Goal: Use online tool/utility: Utilize a website feature to perform a specific function

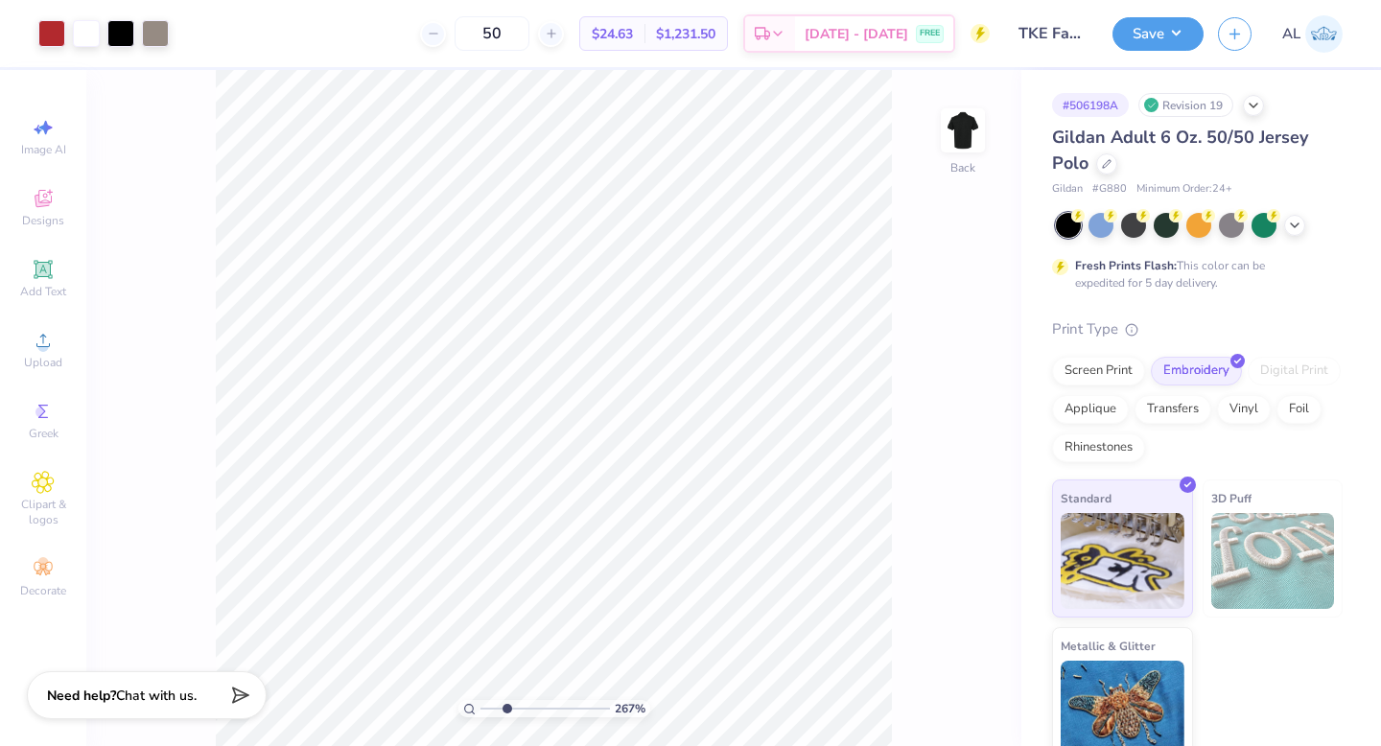
type input "2.67"
drag, startPoint x: 486, startPoint y: 708, endPoint x: 505, endPoint y: 704, distance: 19.6
click at [505, 704] on input "range" at bounding box center [544, 708] width 129 height 17
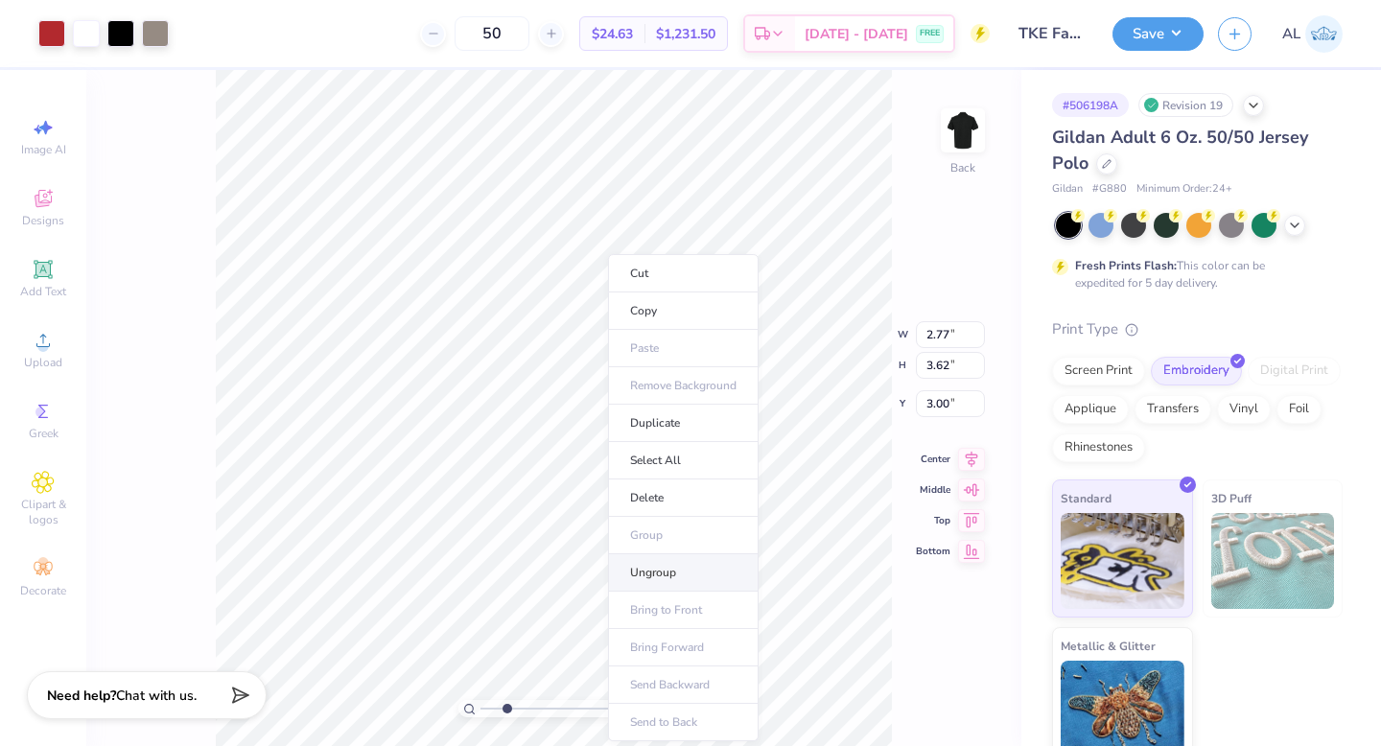
click at [666, 568] on li "Ungroup" at bounding box center [683, 572] width 151 height 37
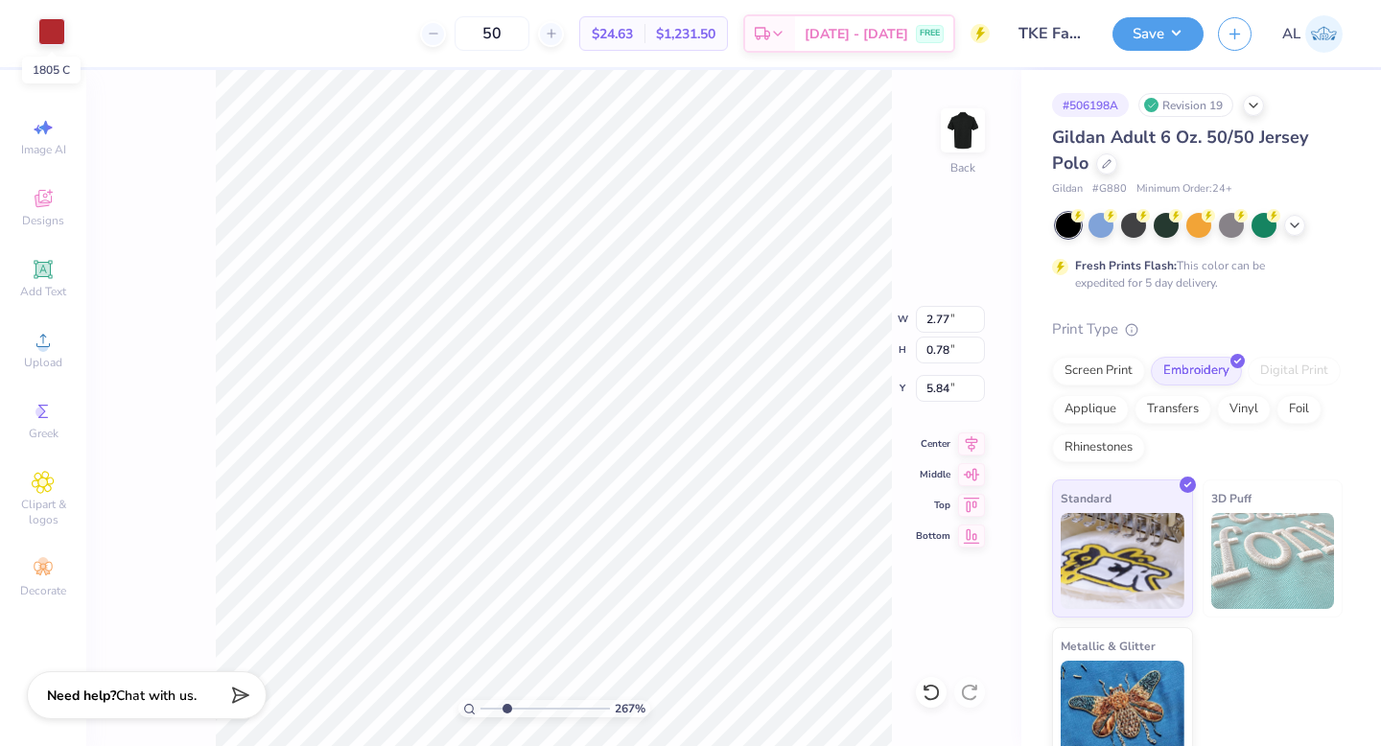
click at [53, 40] on div at bounding box center [51, 31] width 27 height 27
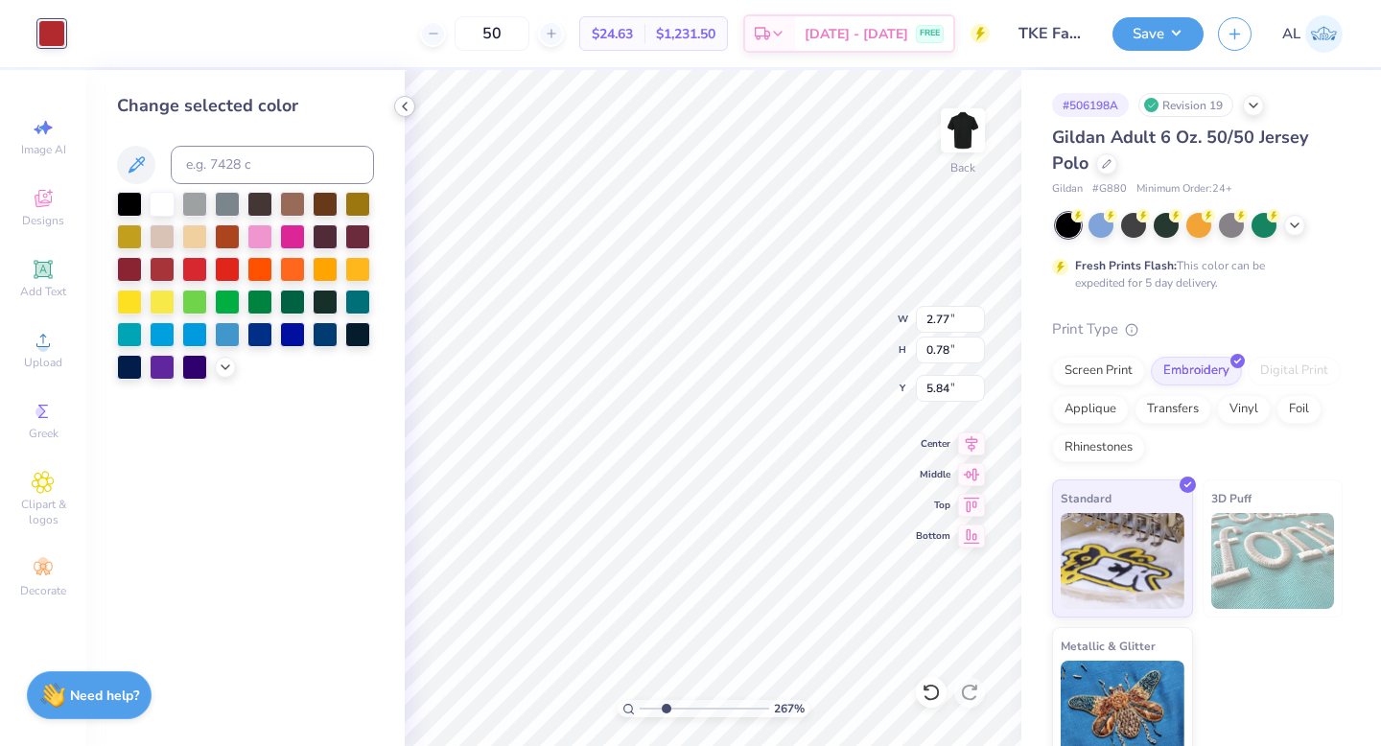
click at [403, 105] on icon at bounding box center [404, 106] width 15 height 15
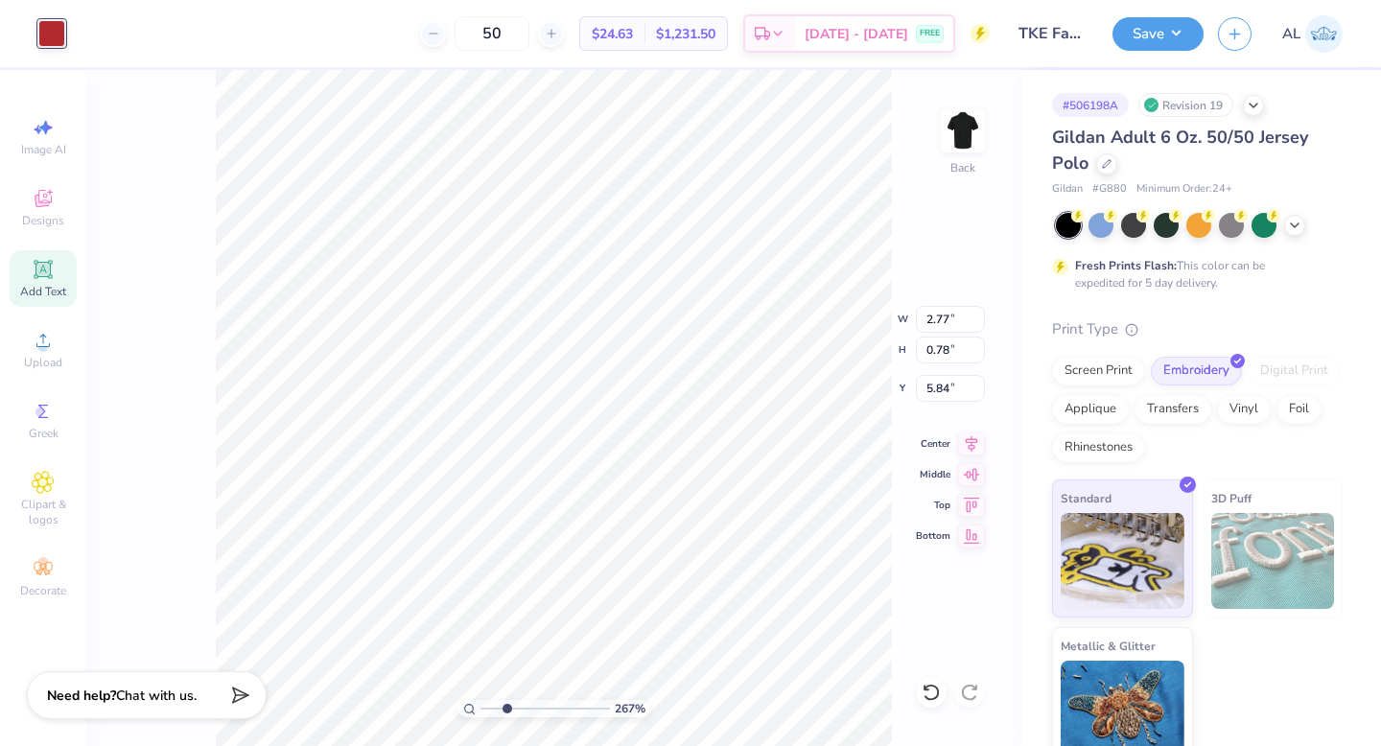
click at [49, 277] on icon at bounding box center [43, 269] width 18 height 18
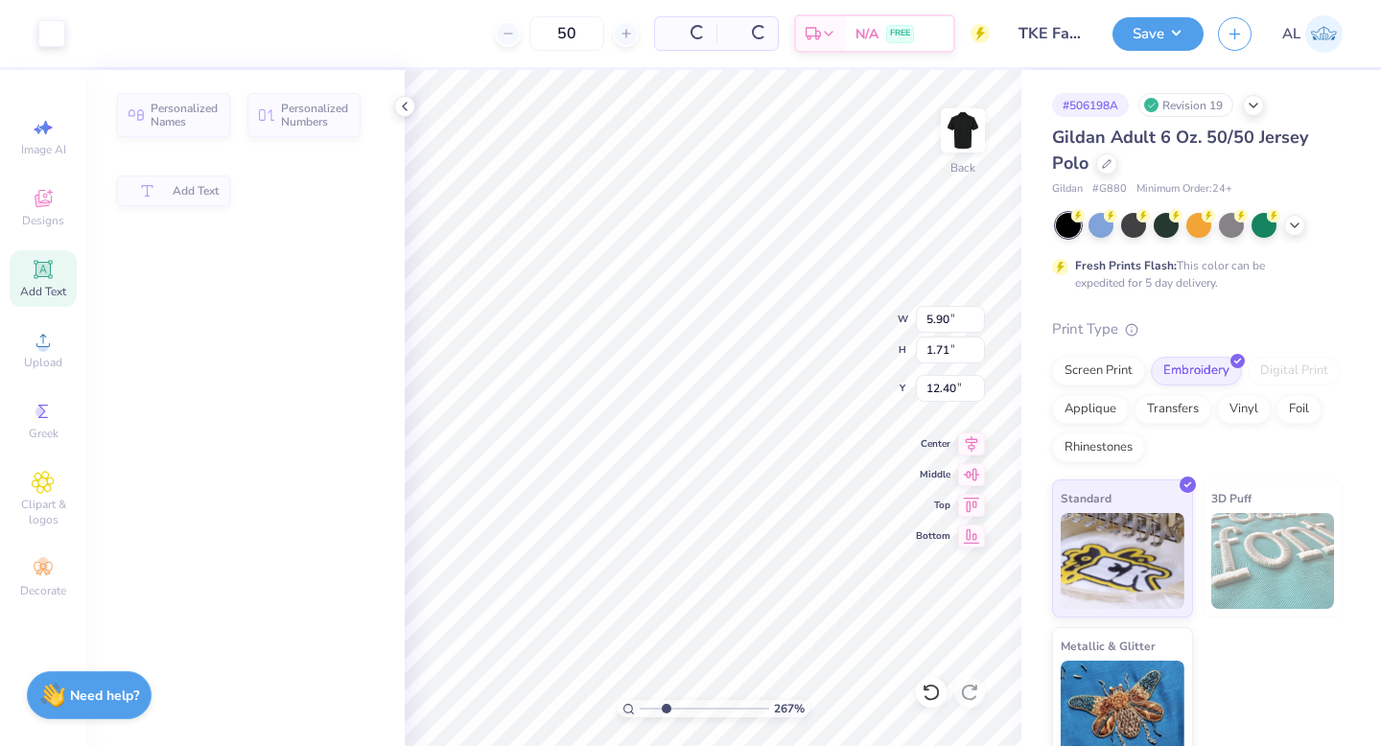
type input "5.90"
type input "1.71"
type input "12.40"
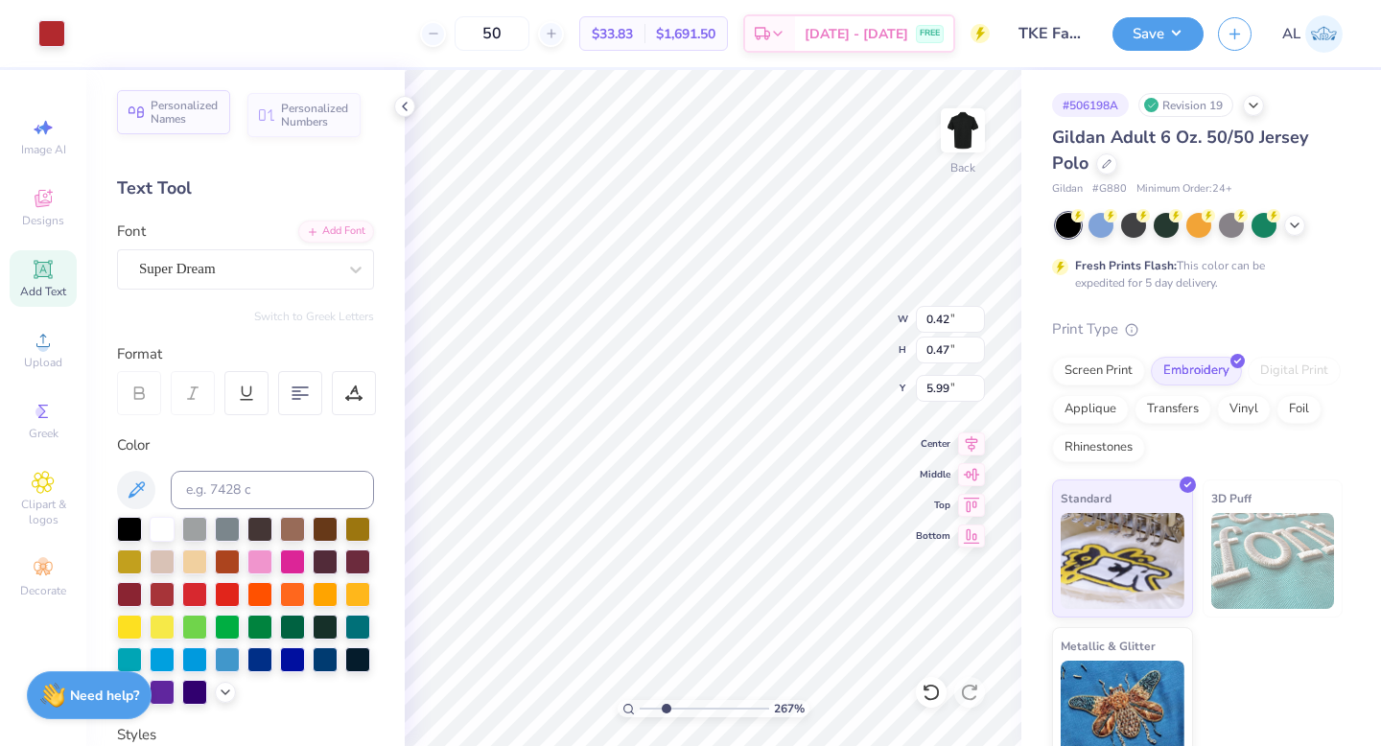
click at [221, 120] on div "Personalized Names" at bounding box center [173, 112] width 113 height 44
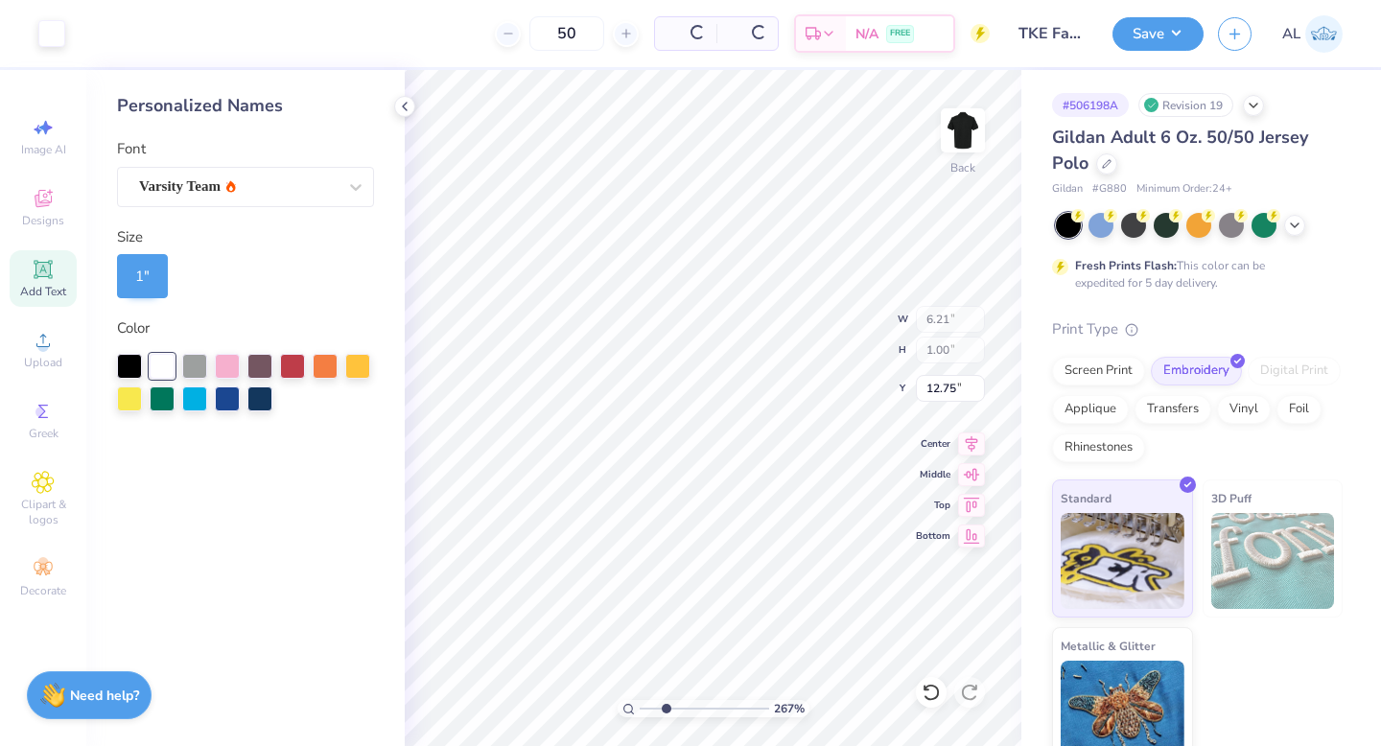
type input "6.21"
type input "1.00"
type input "12.75"
drag, startPoint x: 669, startPoint y: 708, endPoint x: 605, endPoint y: 705, distance: 64.3
click at [639, 705] on input "range" at bounding box center [703, 708] width 129 height 17
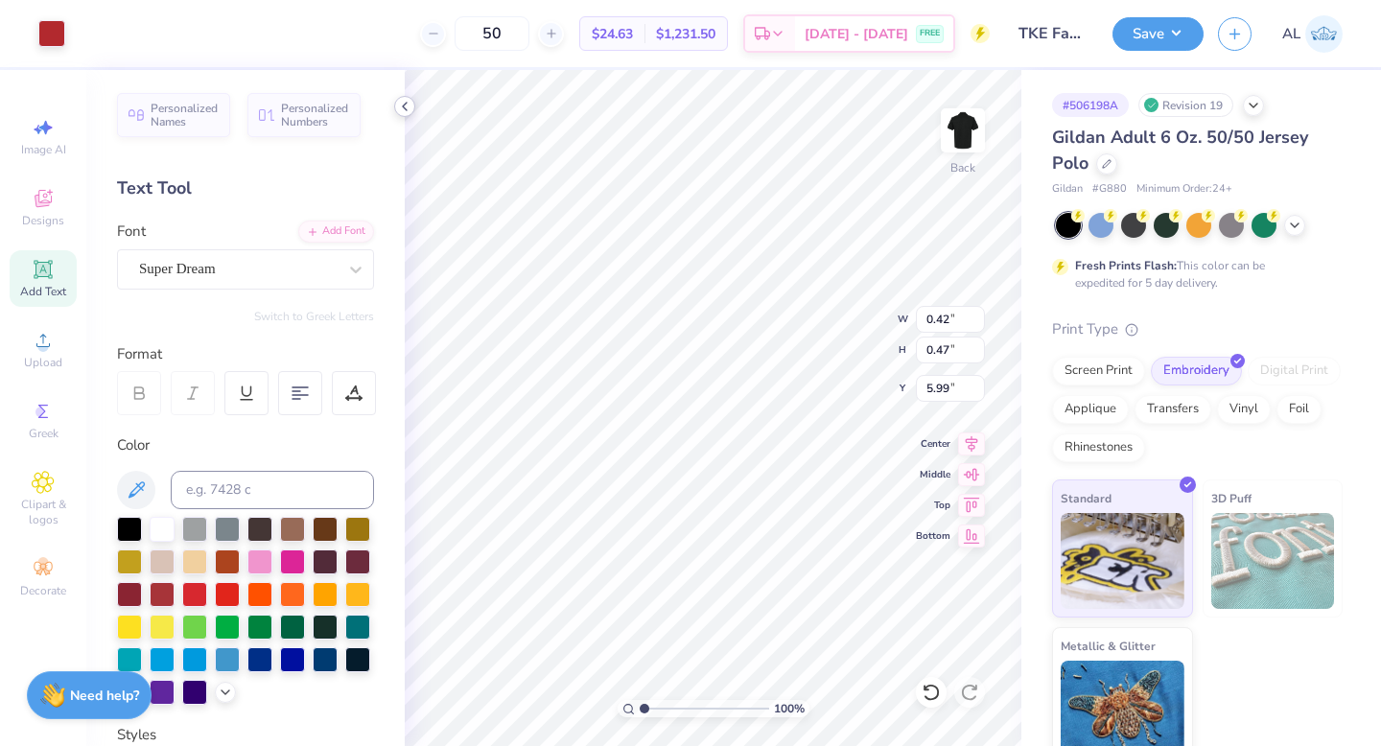
click at [401, 106] on icon at bounding box center [404, 106] width 15 height 15
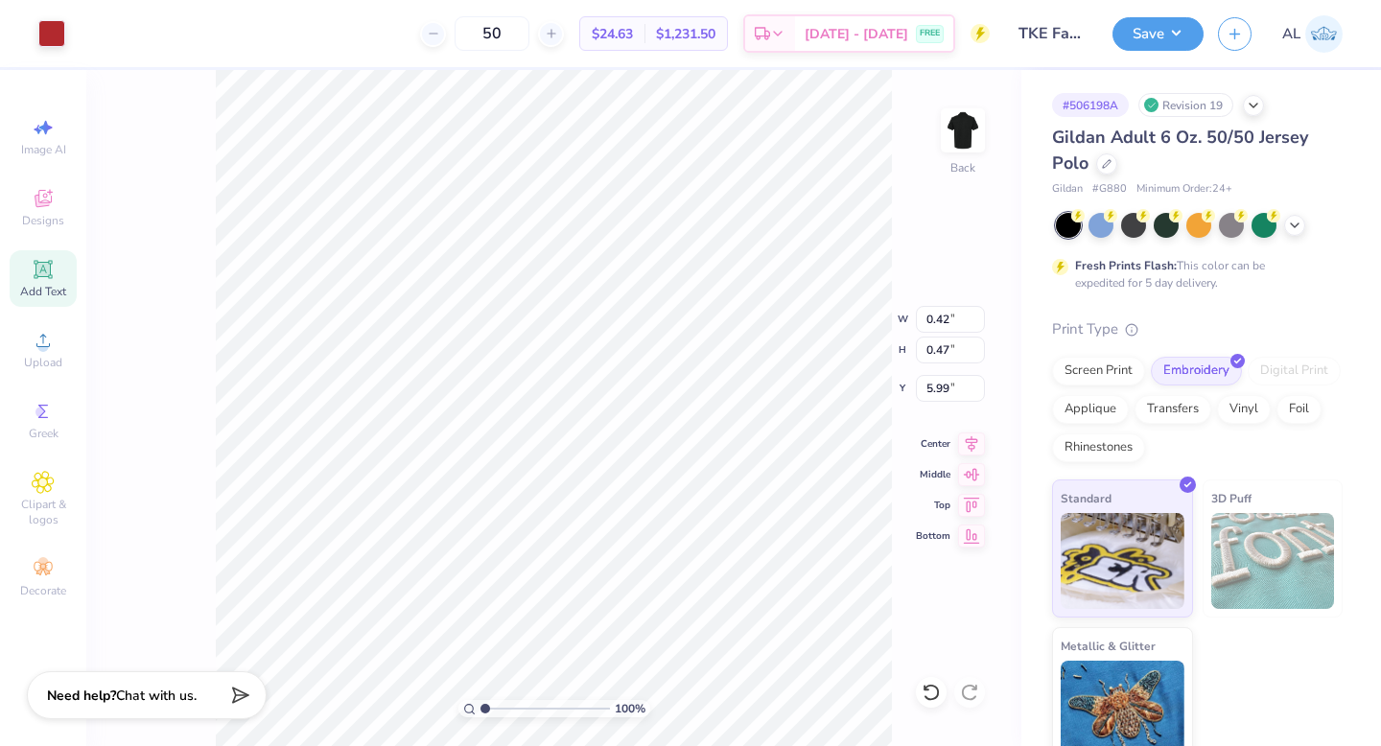
click at [195, 350] on div "100 % Back W 0.42 0.42 " H 0.47 0.47 " Y 5.99 5.99 " Center Middle Top Bottom" at bounding box center [553, 408] width 935 height 676
drag, startPoint x: 487, startPoint y: 708, endPoint x: 502, endPoint y: 702, distance: 16.4
click at [502, 702] on input "range" at bounding box center [544, 708] width 129 height 17
click at [52, 38] on div at bounding box center [51, 31] width 27 height 27
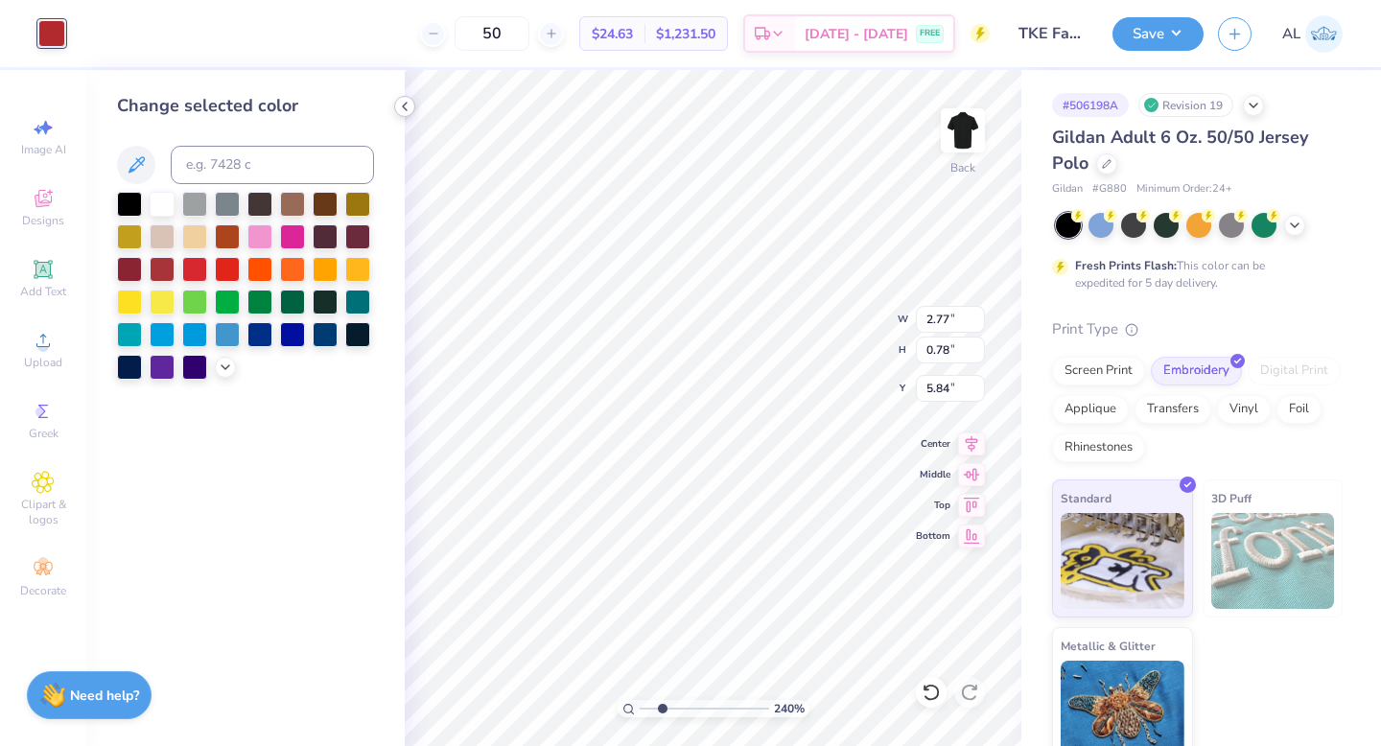
click at [404, 99] on icon at bounding box center [404, 106] width 15 height 15
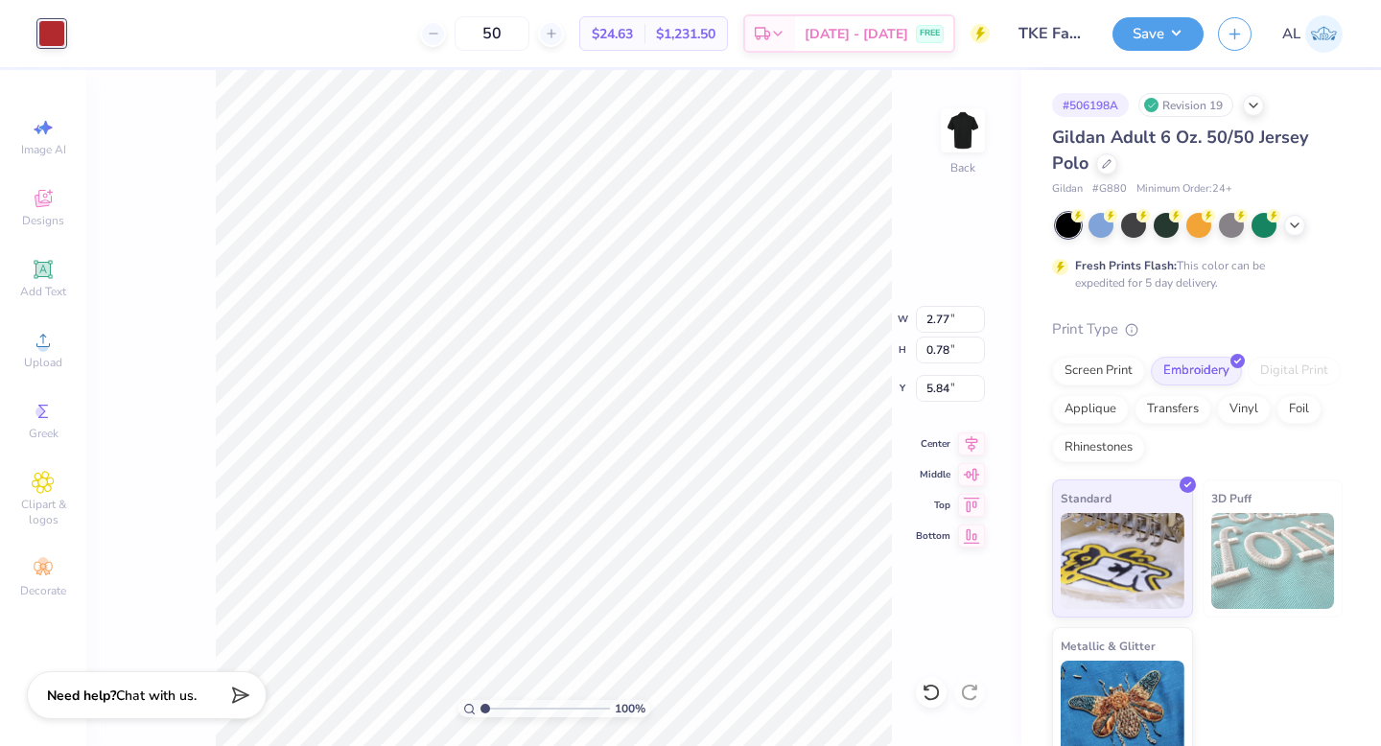
drag, startPoint x: 502, startPoint y: 709, endPoint x: 423, endPoint y: 708, distance: 79.6
type input "1"
click at [480, 708] on input "range" at bounding box center [544, 708] width 129 height 17
